Goal: Task Accomplishment & Management: Use online tool/utility

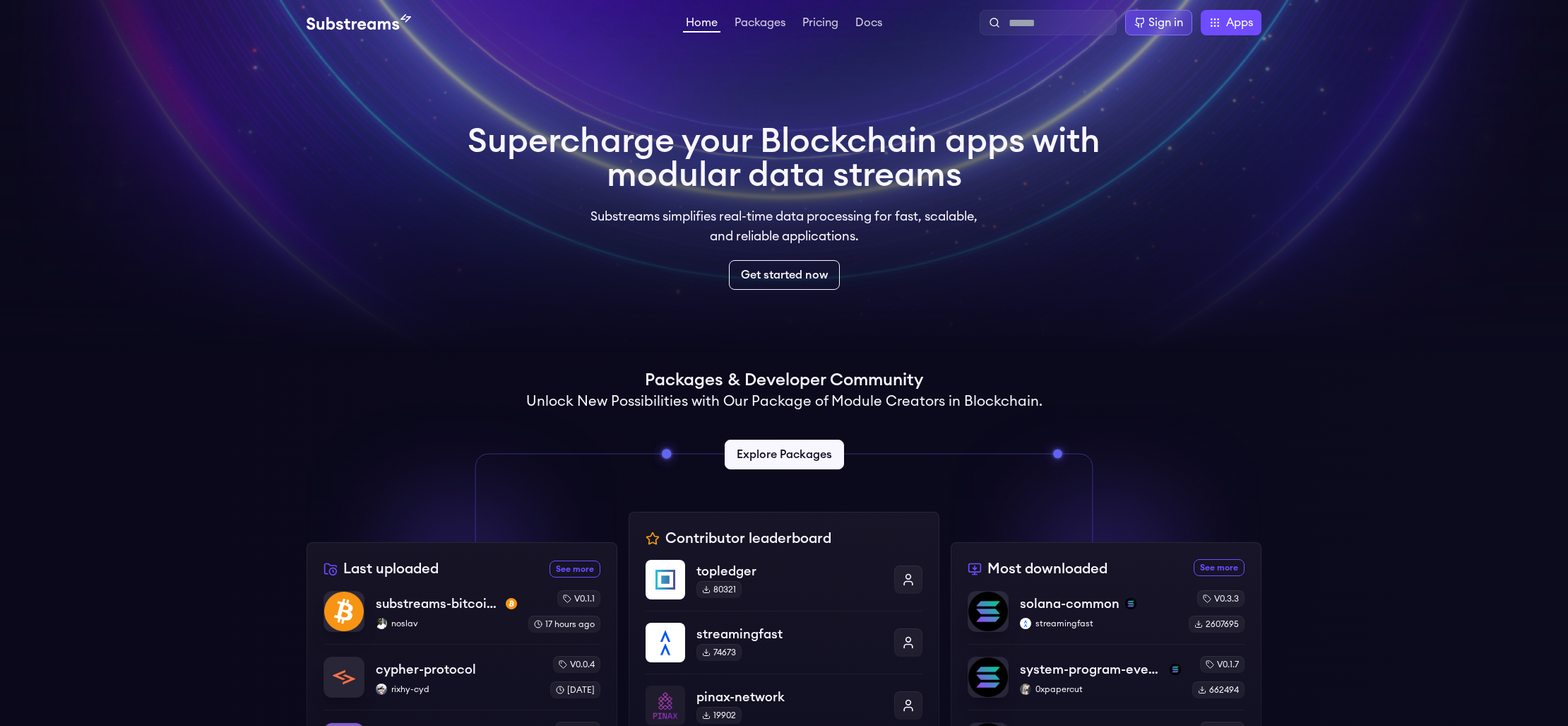
click at [1163, 10] on div "Sign in" at bounding box center [1159, 22] width 67 height 26
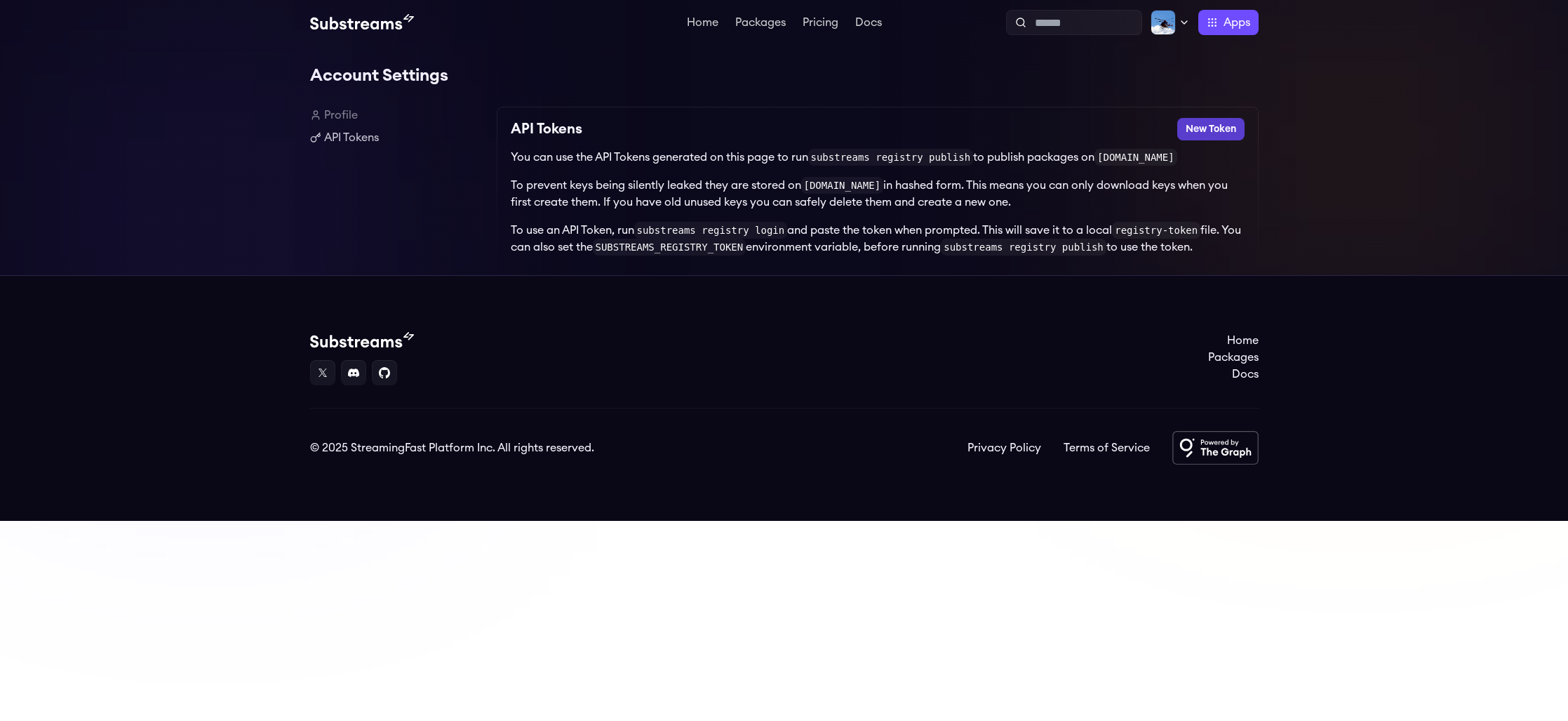
click at [1197, 121] on button "New Token" at bounding box center [1210, 130] width 68 height 23
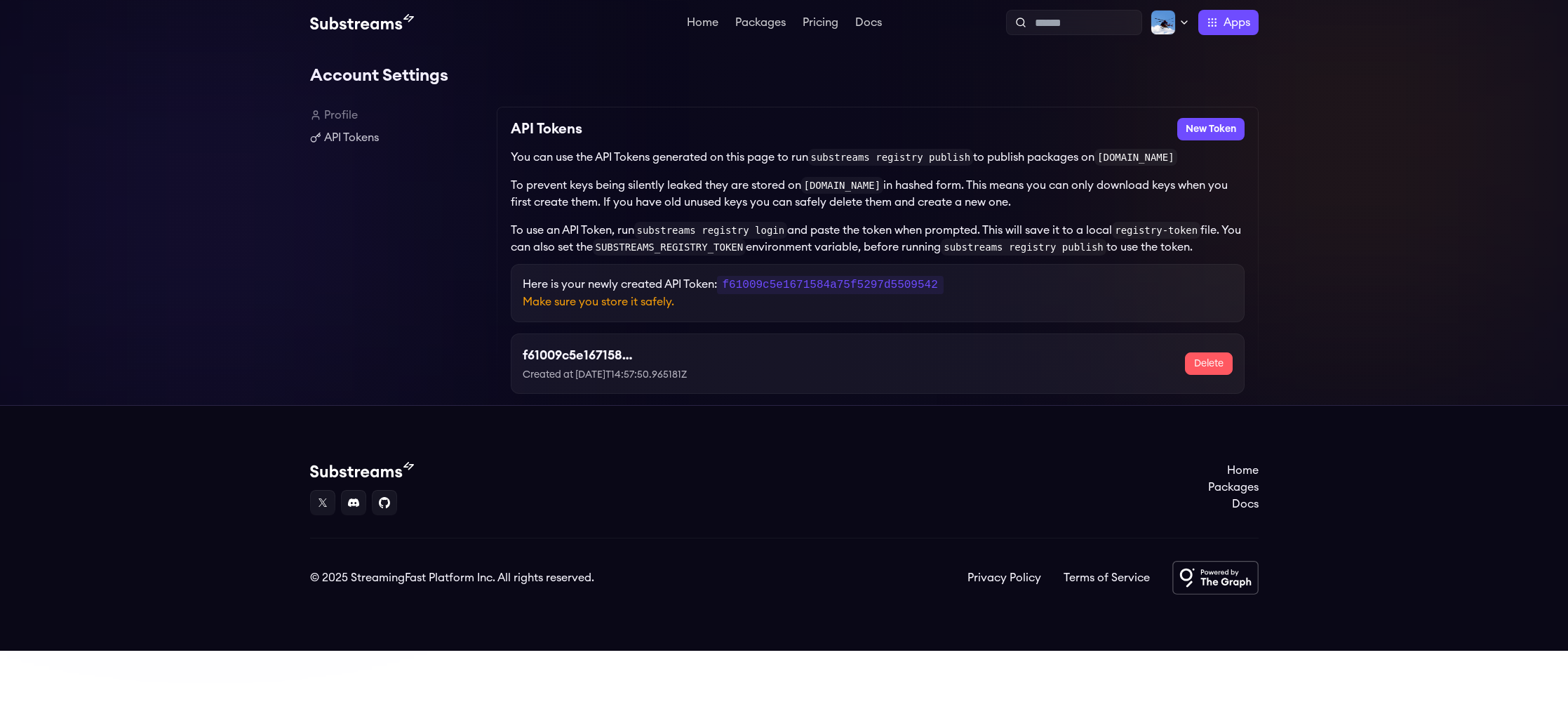
click at [873, 287] on code "f61009c5e1671584a75f5297d5509542" at bounding box center [830, 285] width 227 height 18
copy code "f61009c5e1671584a75f5297d5509542"
click at [702, 24] on link "Home" at bounding box center [702, 24] width 37 height 14
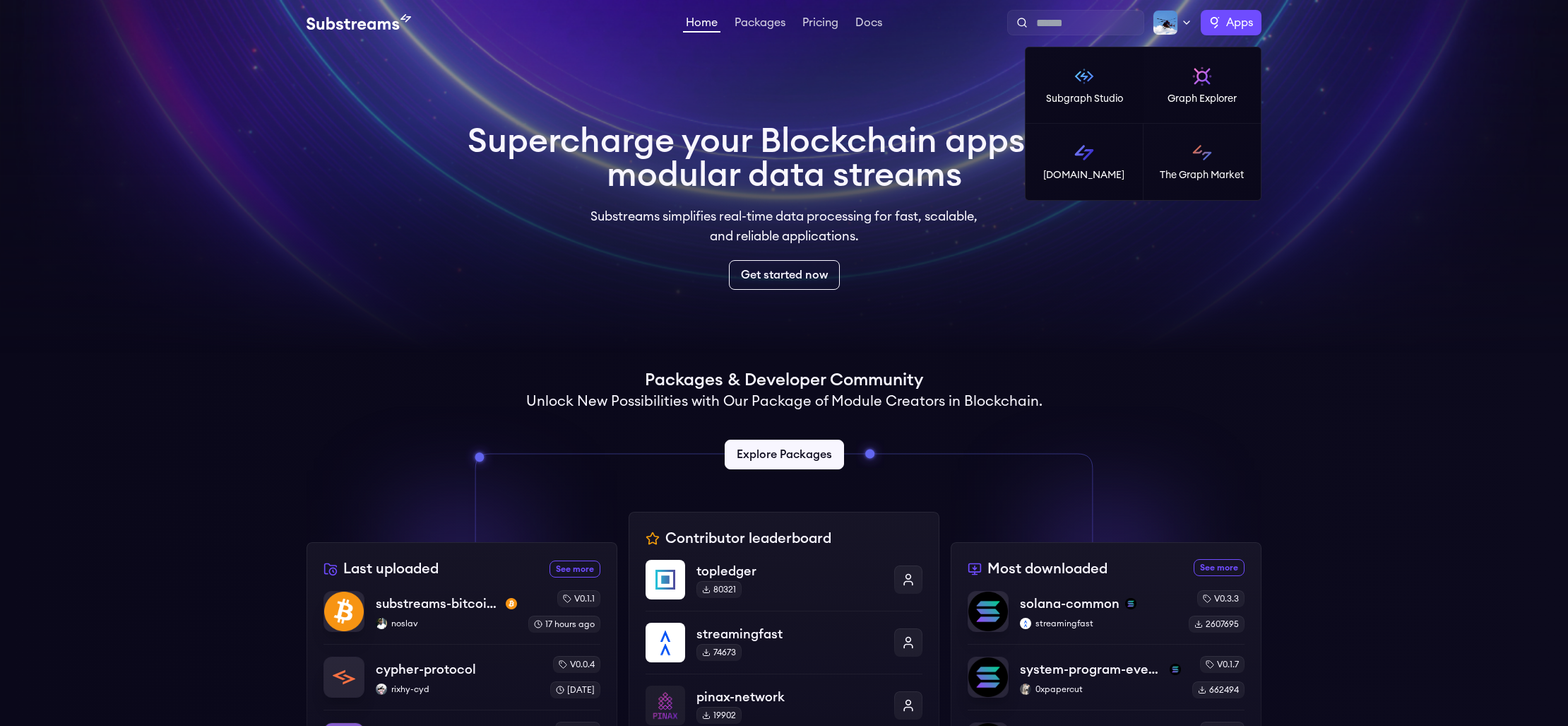
click at [1234, 23] on span "Apps" at bounding box center [1239, 23] width 27 height 17
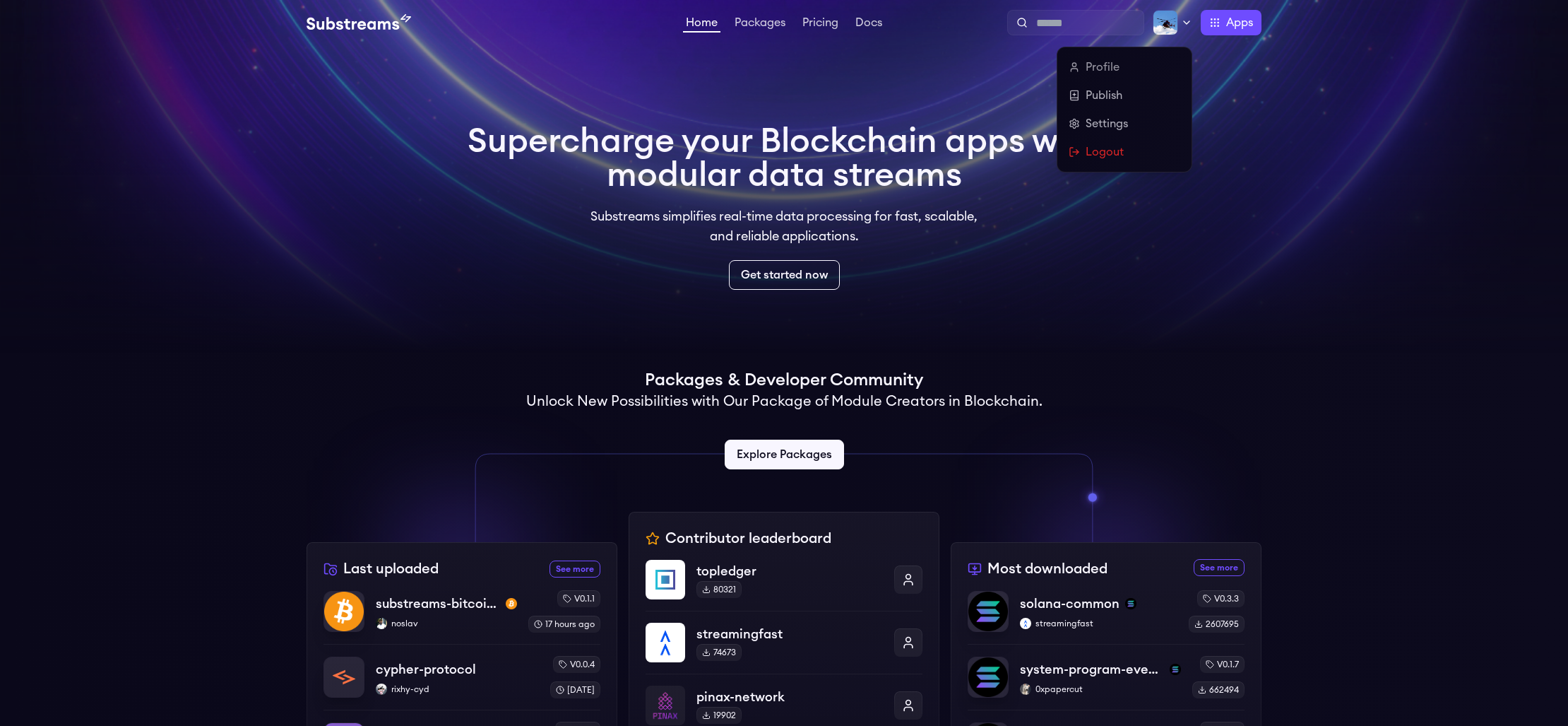
click at [1168, 23] on img at bounding box center [1164, 22] width 26 height 26
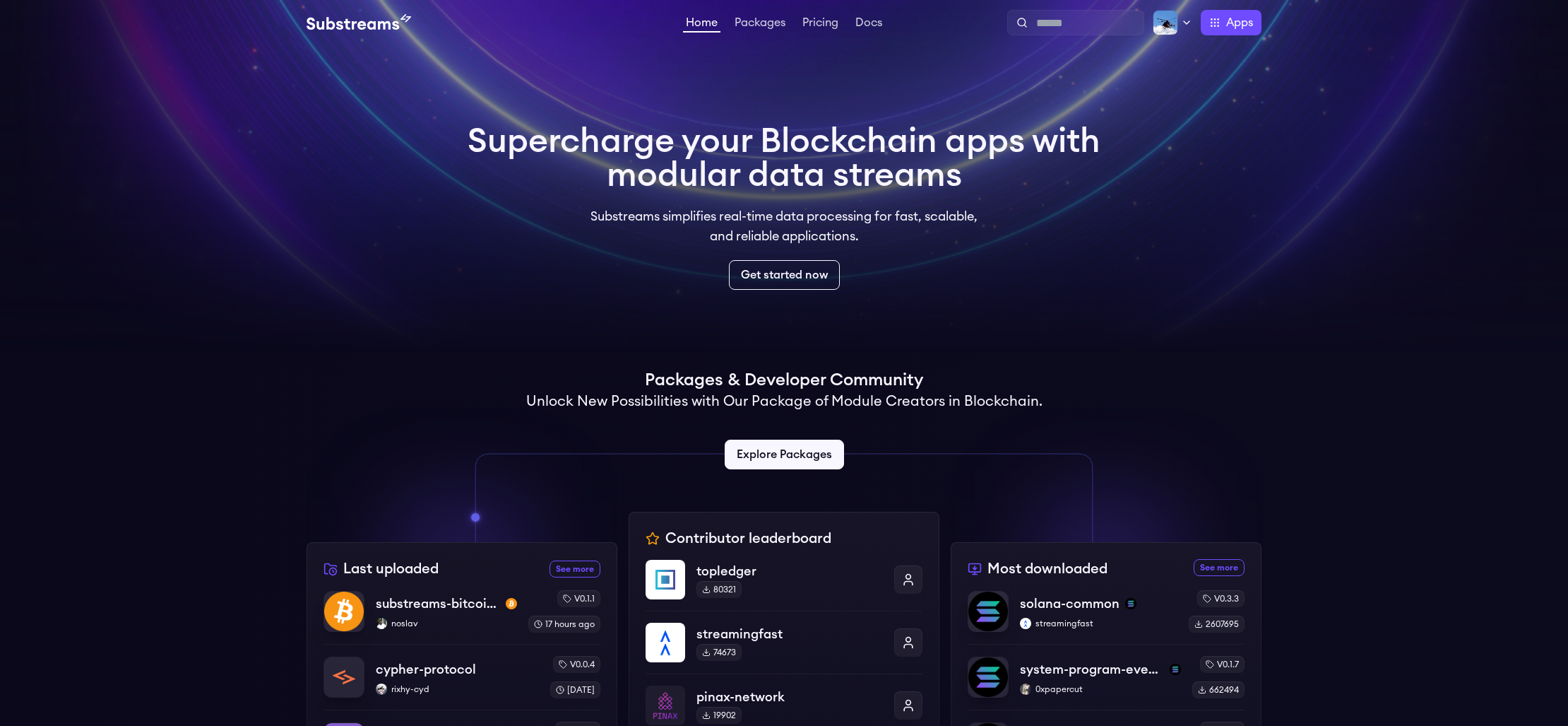
click at [930, 245] on p "Substreams simplifies real-time data processing for fast, scalable, and reliabl…" at bounding box center [784, 225] width 406 height 39
click at [816, 279] on link "Get started now" at bounding box center [784, 274] width 117 height 31
click at [822, 23] on link "Pricing" at bounding box center [819, 24] width 41 height 14
click at [809, 17] on link "Pricing" at bounding box center [819, 24] width 41 height 14
